Goal: Information Seeking & Learning: Learn about a topic

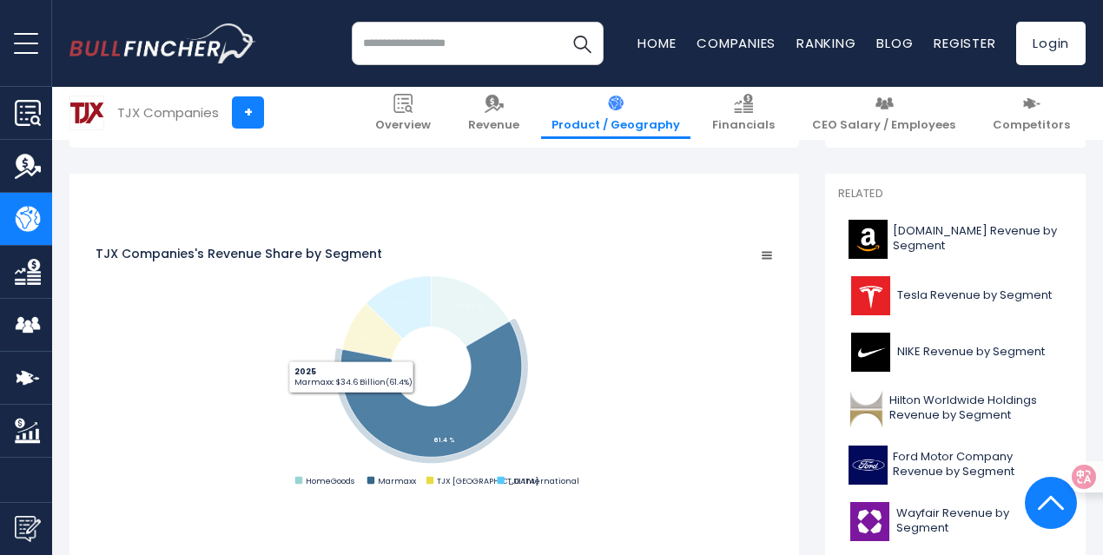
scroll to position [521, 0]
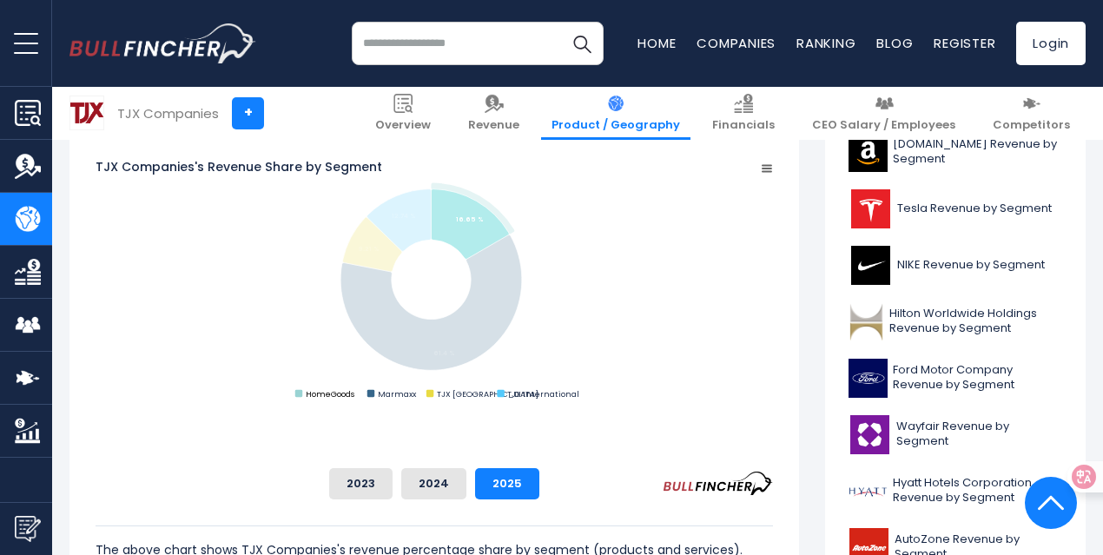
click at [354, 400] on text "HomeGoods" at bounding box center [330, 393] width 49 height 11
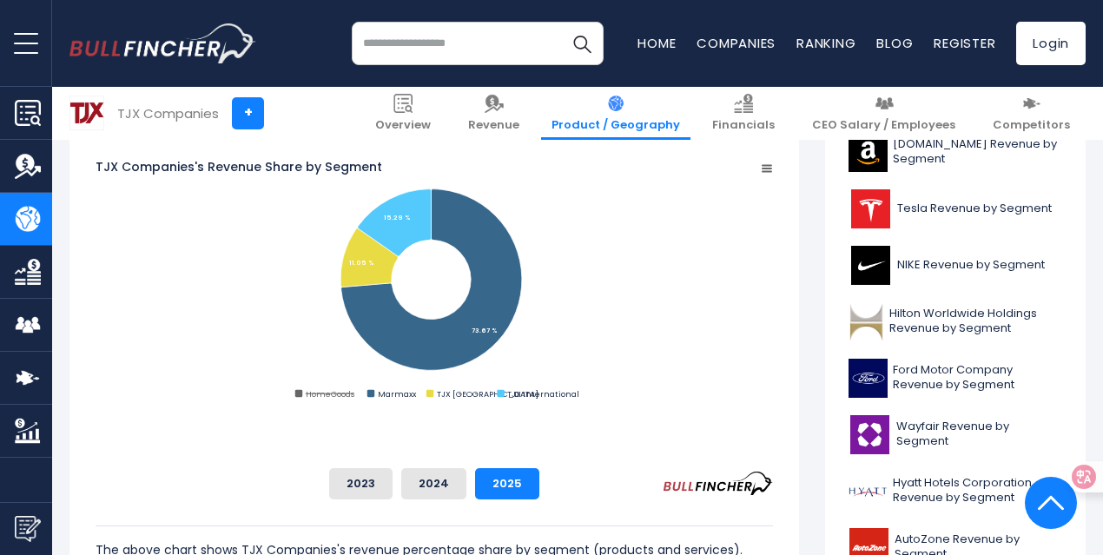
click at [354, 400] on text "HomeGoods" at bounding box center [330, 393] width 49 height 11
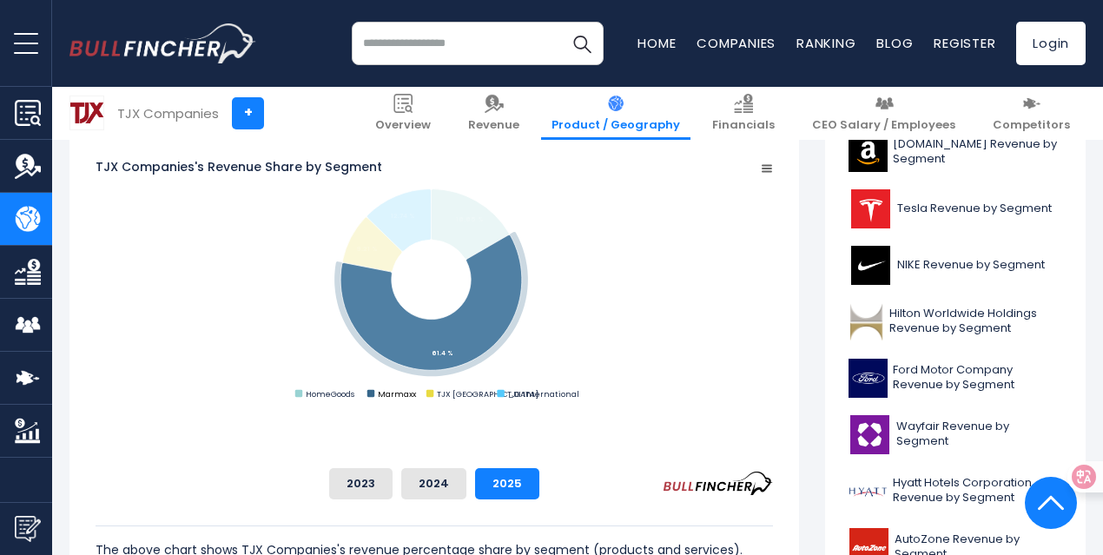
click at [417, 400] on text "Marmaxx" at bounding box center [397, 393] width 39 height 11
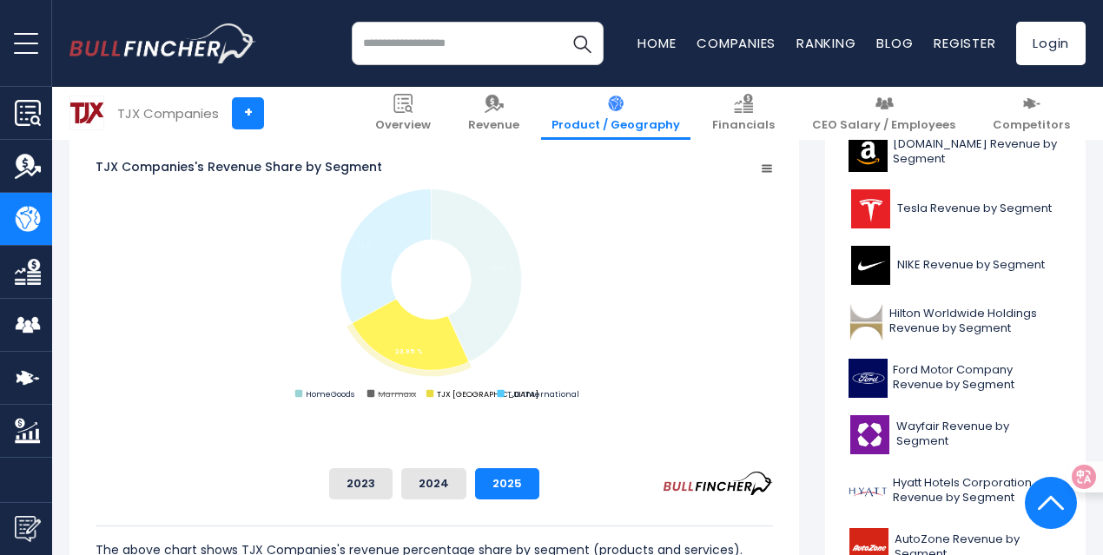
click at [539, 400] on text "TJX [GEOGRAPHIC_DATA]" at bounding box center [488, 393] width 102 height 11
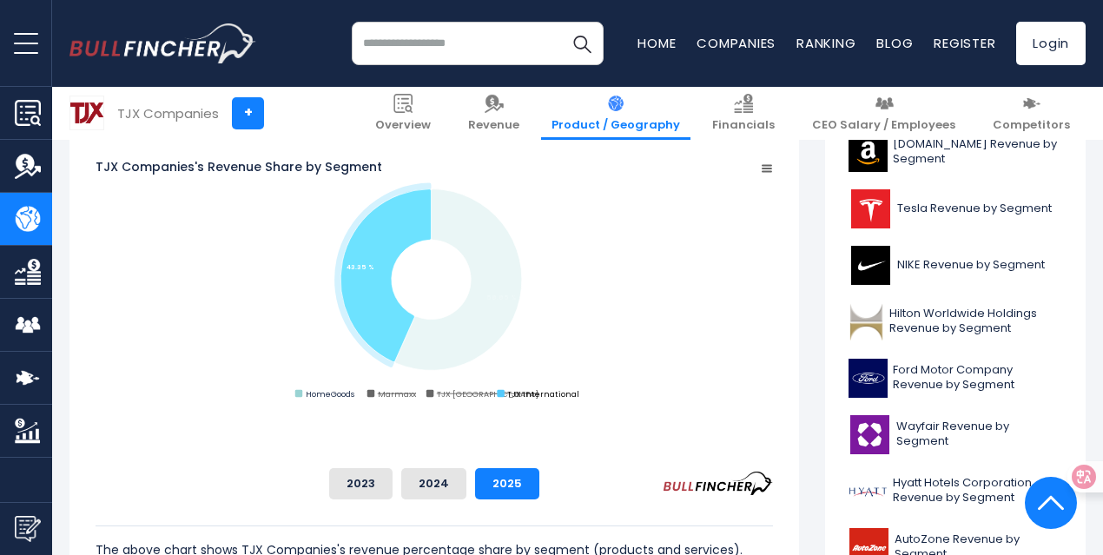
click at [579, 400] on text "TJX International" at bounding box center [543, 393] width 72 height 11
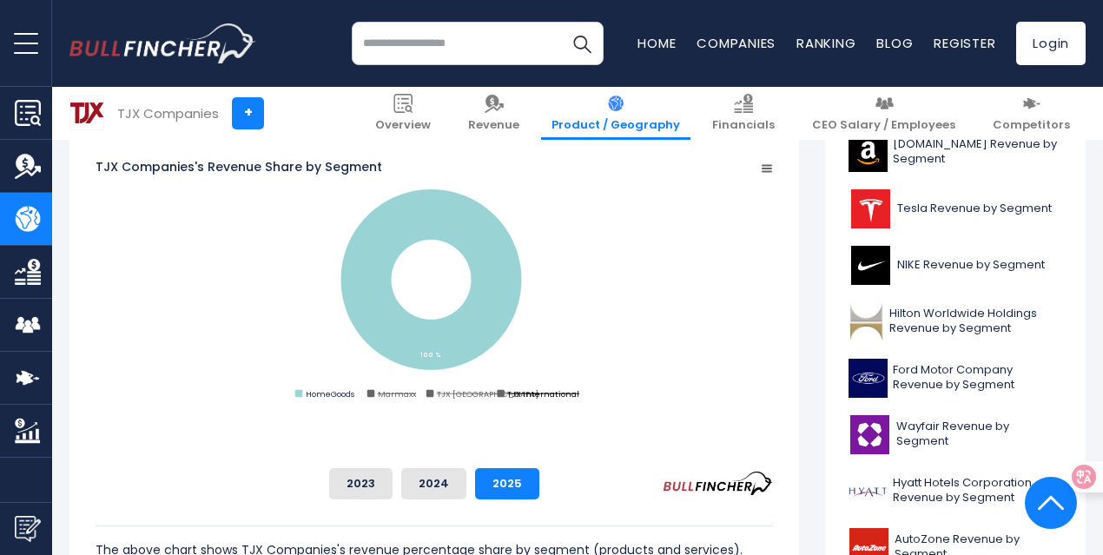
click at [579, 400] on text "TJX International" at bounding box center [543, 393] width 72 height 11
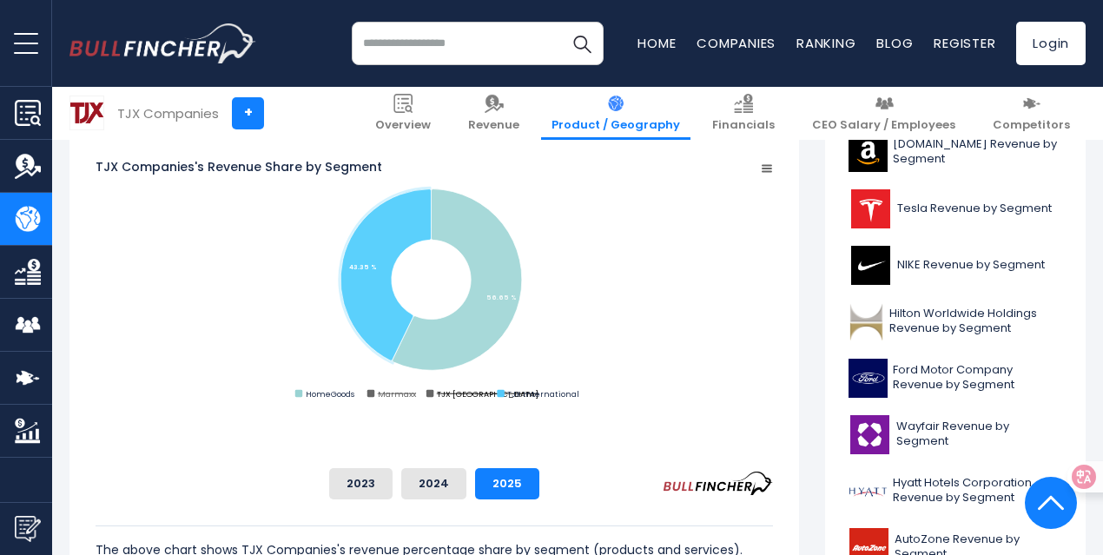
click at [539, 400] on text "TJX [GEOGRAPHIC_DATA]" at bounding box center [488, 393] width 102 height 11
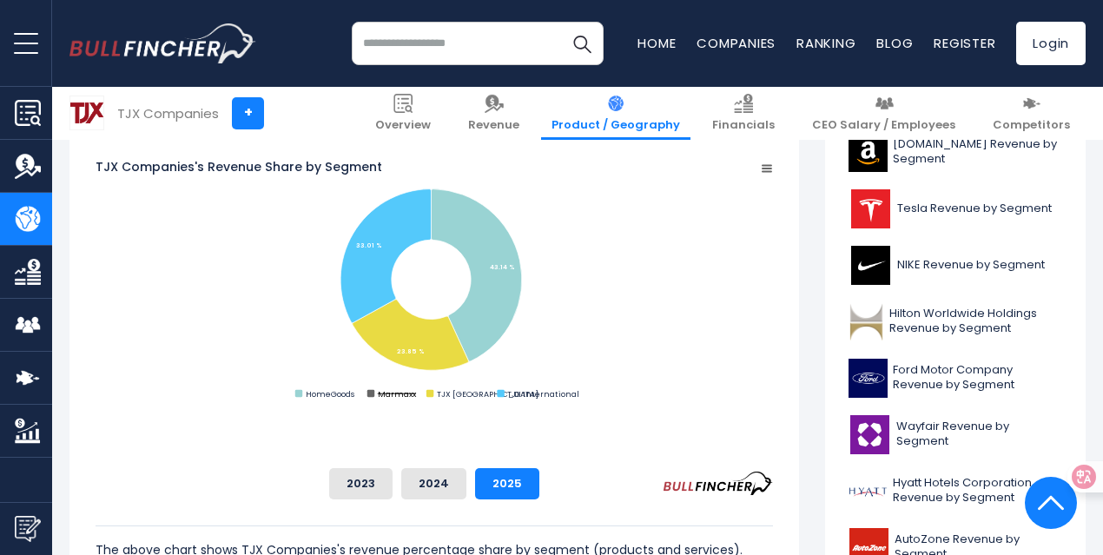
click at [417, 400] on text "Marmaxx" at bounding box center [397, 393] width 39 height 11
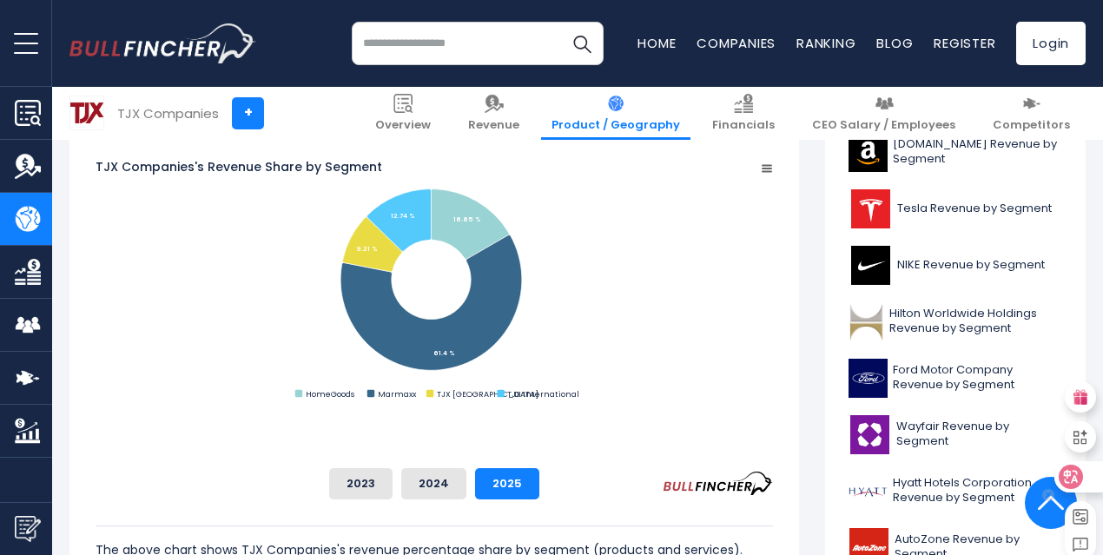
click at [1084, 477] on div at bounding box center [1077, 476] width 47 height 31
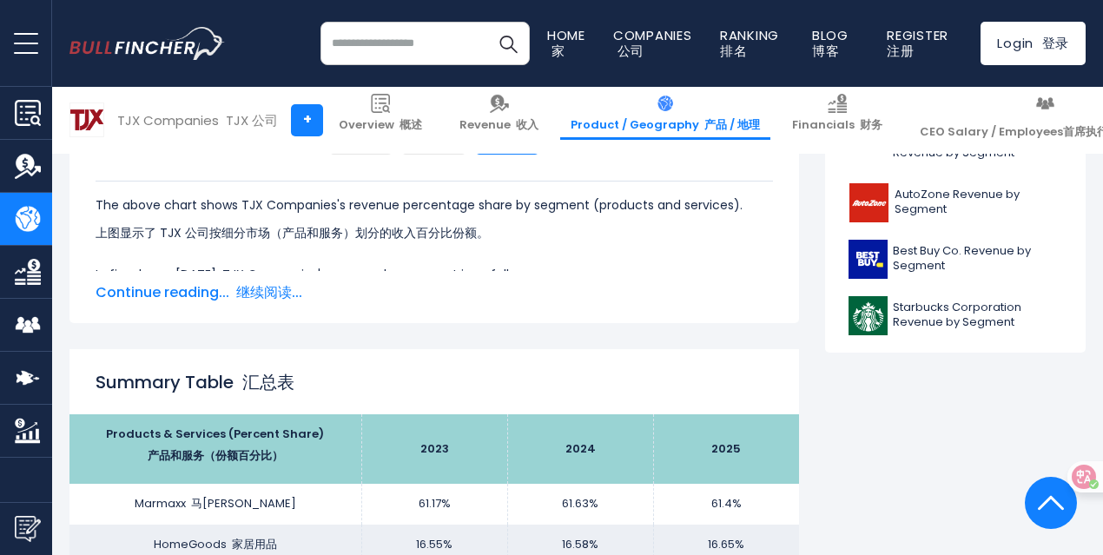
scroll to position [869, 0]
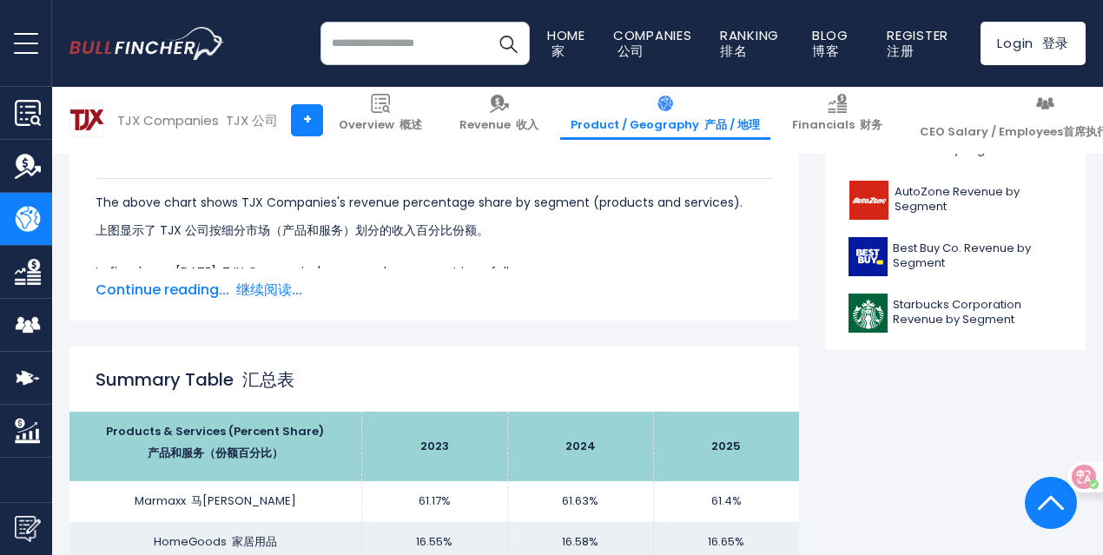
click at [260, 291] on font "继续阅读..." at bounding box center [269, 290] width 66 height 20
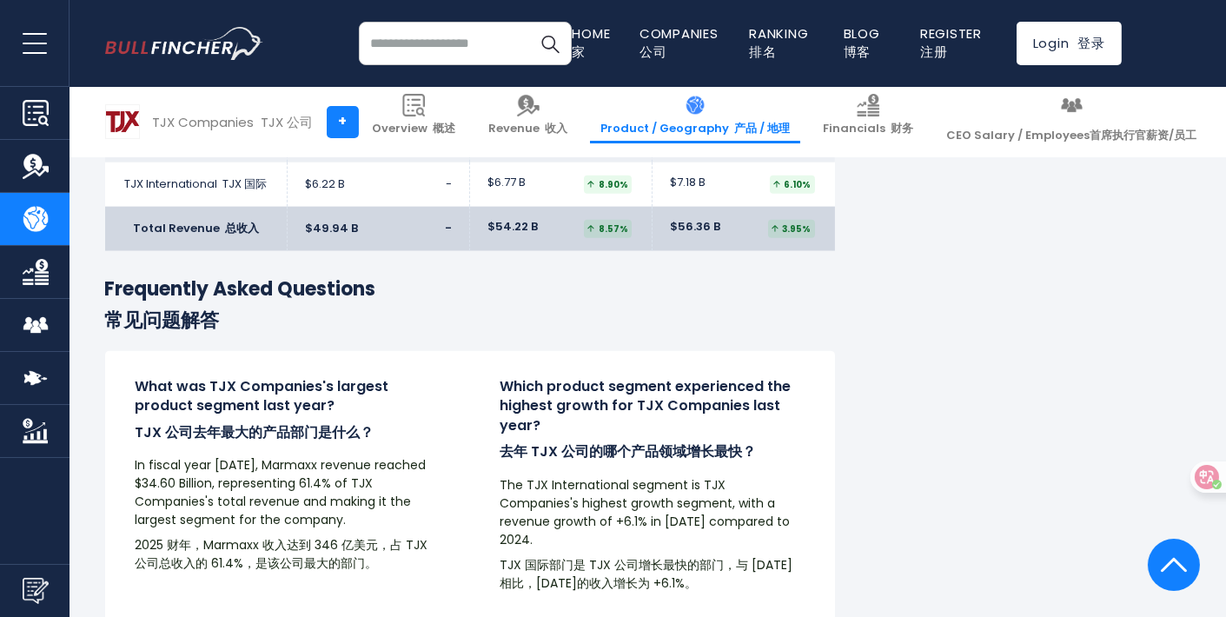
scroll to position [3388, 0]
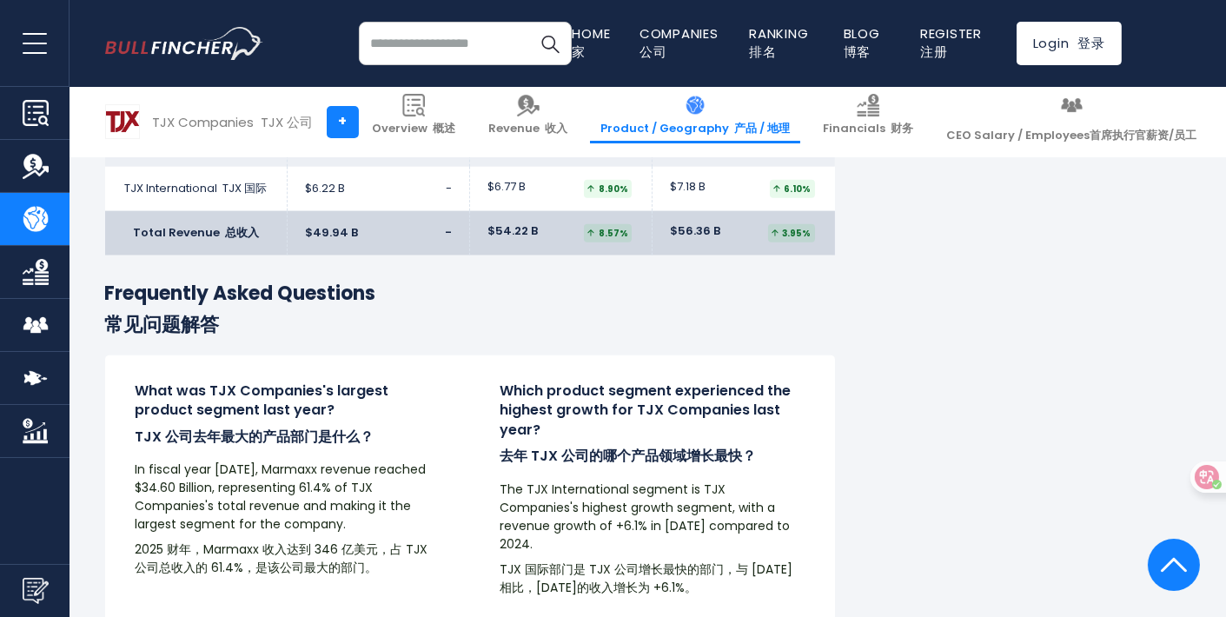
click at [210, 393] on h4 "What was TJX Companies's largest product segment last year? TJX 公司去年最大的产品部门是什么？" at bounding box center [288, 417] width 304 height 72
click at [278, 426] on font "TJX 公司去年最大的产品部门是什么？" at bounding box center [255, 436] width 239 height 20
click at [239, 540] on font "2025 财年，Marmaxx 收入达到 346 亿美元，占 TJX 公司总收入的 61.4%，是该公司最大的部门。" at bounding box center [288, 558] width 304 height 36
click at [793, 554] on font "TJX 国际部门是 TJX 公司增长最快的部门，与 2024 年相比，2025 年的收入增长为 +6.1%。" at bounding box center [646, 578] width 293 height 36
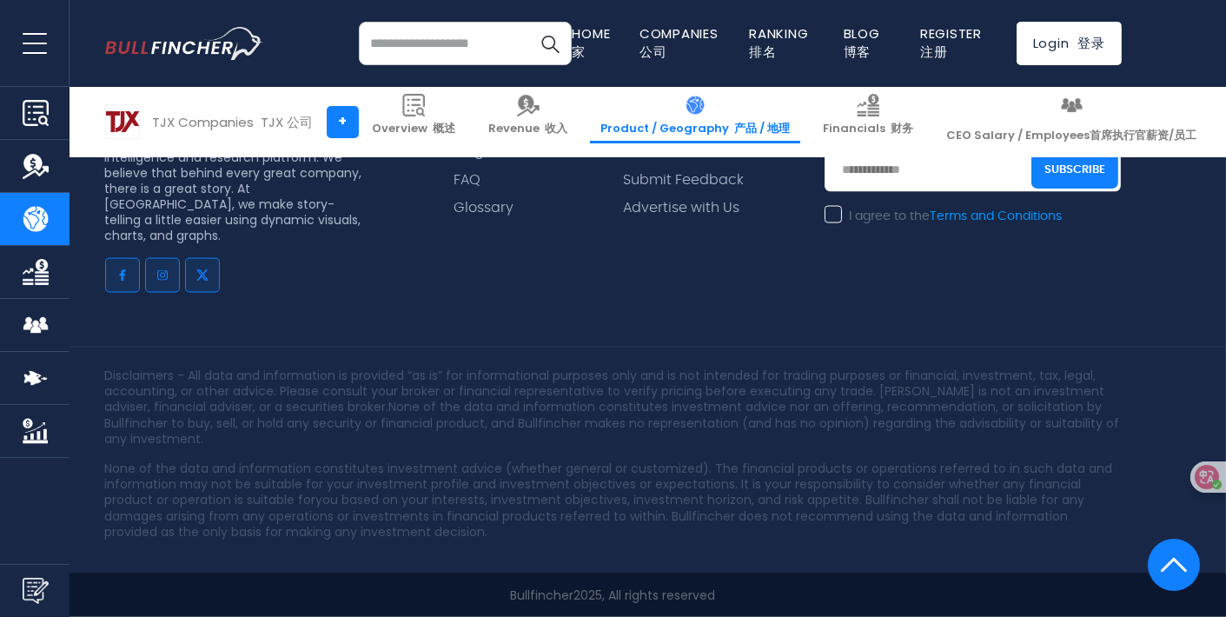
scroll to position [5125, 0]
